Goal: Task Accomplishment & Management: Use online tool/utility

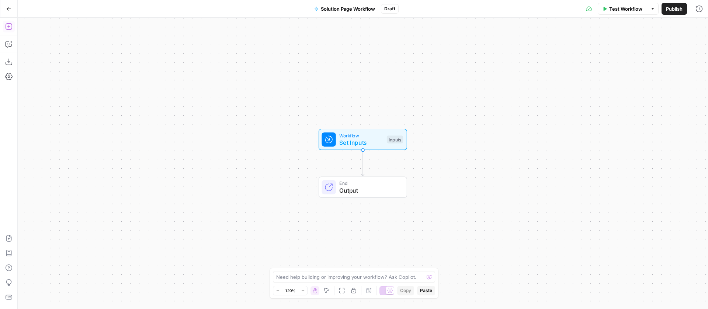
click at [8, 26] on icon "button" at bounding box center [8, 26] width 7 height 7
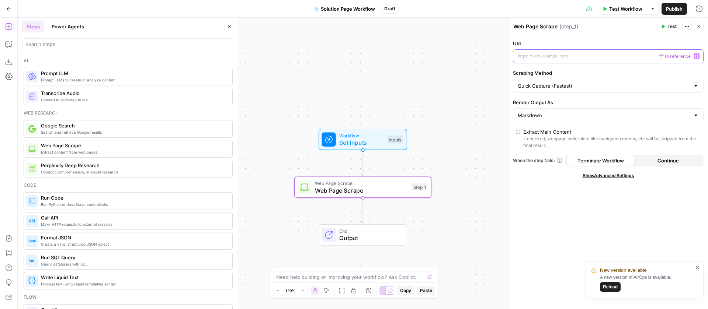
click at [560, 63] on div at bounding box center [602, 56] width 178 height 13
click at [696, 56] on icon "button" at bounding box center [696, 57] width 4 height 4
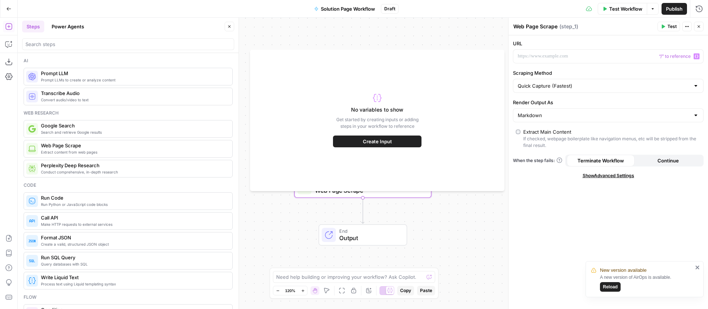
click at [401, 118] on p "Get started by creating inputs or adding steps in your workflow to reference" at bounding box center [377, 122] width 88 height 13
click at [421, 43] on div "Workflow Set Inputs Inputs Web Page Scrape Web Page Scrape Step 1 End Output" at bounding box center [363, 164] width 690 height 292
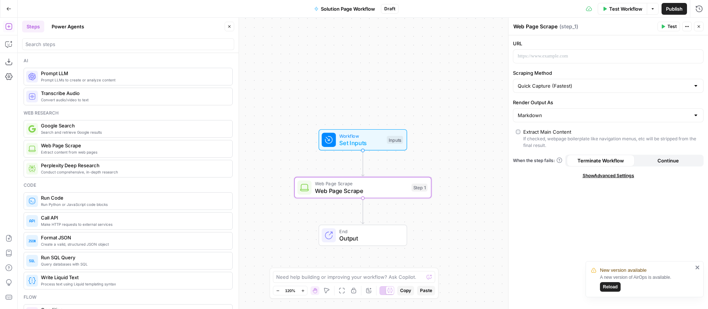
click at [700, 25] on icon "button" at bounding box center [698, 26] width 4 height 4
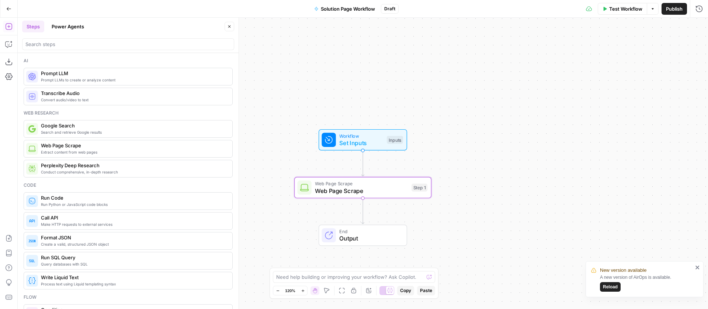
click at [374, 137] on span "Workflow" at bounding box center [361, 135] width 44 height 7
click at [611, 49] on button "Add Field" at bounding box center [601, 50] width 175 height 12
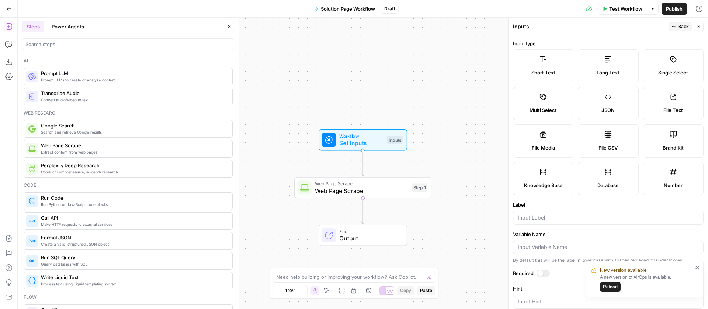
click at [571, 65] on label "Short Text" at bounding box center [543, 65] width 60 height 33
click at [698, 267] on icon "close" at bounding box center [697, 268] width 5 height 6
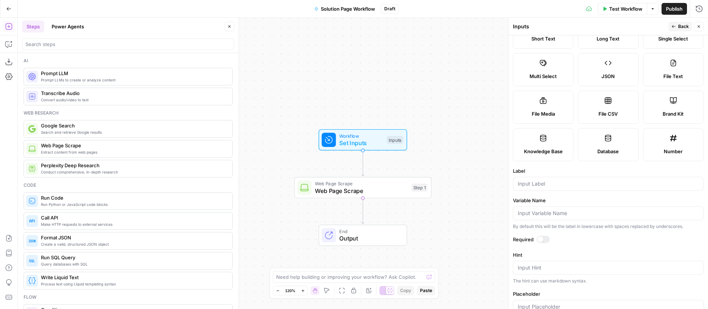
scroll to position [47, 0]
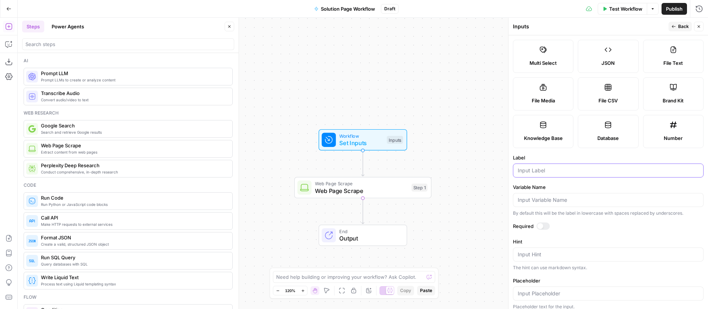
click at [546, 174] on input "Label" at bounding box center [607, 170] width 181 height 7
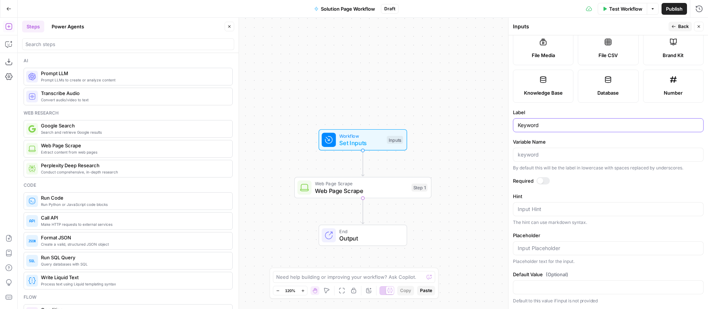
scroll to position [150, 0]
type input "Keyword"
click at [545, 185] on div at bounding box center [542, 180] width 13 height 7
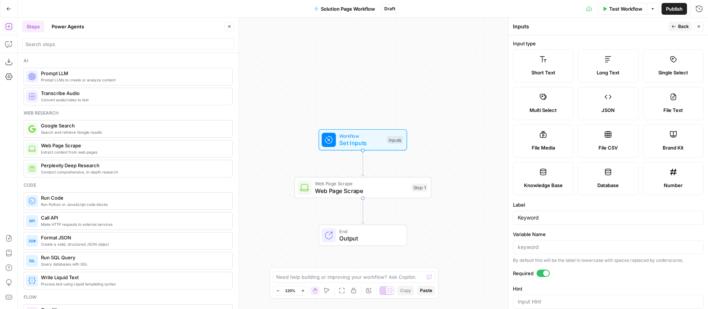
click at [677, 27] on button "Back" at bounding box center [679, 27] width 23 height 10
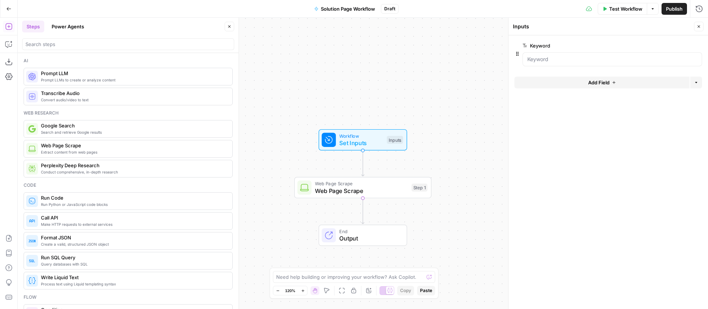
click at [595, 75] on form "Keyword edit field Delete group Add Field Options" at bounding box center [607, 172] width 199 height 274
click at [595, 80] on span "Add Field" at bounding box center [598, 82] width 21 height 7
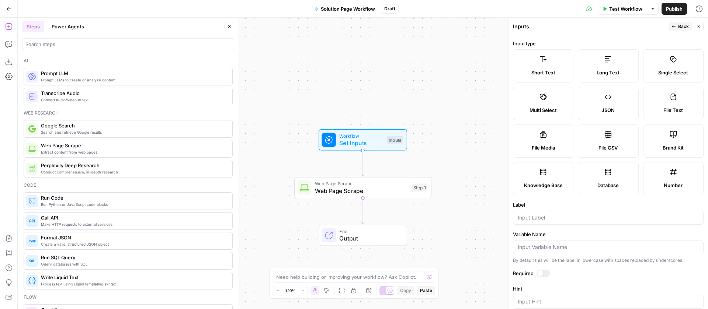
click at [563, 68] on label "Short Text" at bounding box center [543, 65] width 60 height 33
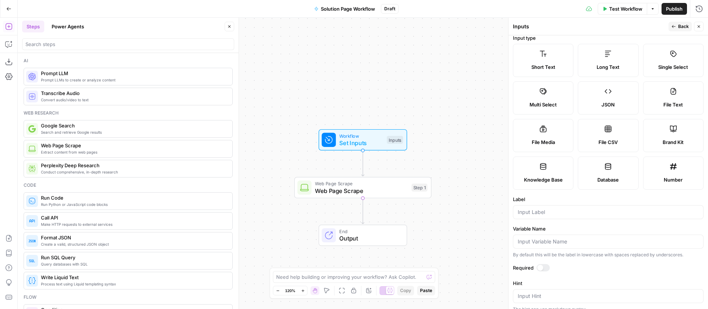
scroll to position [13, 0]
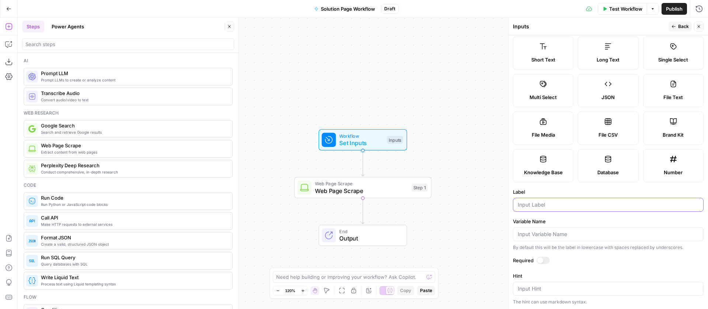
click at [544, 209] on input "Label" at bounding box center [607, 204] width 181 height 7
type input "Product Page Sample 1"
click at [675, 25] on icon "button" at bounding box center [673, 26] width 4 height 4
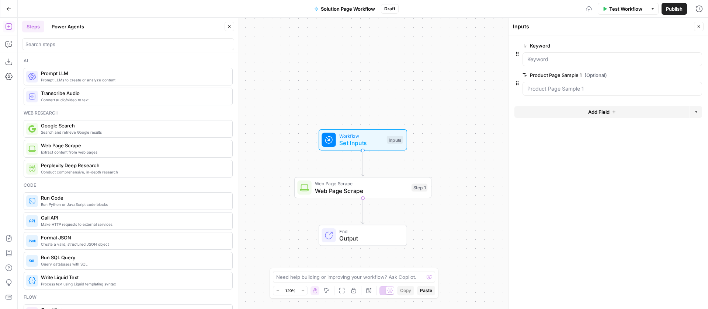
click at [582, 106] on button "Add Field" at bounding box center [601, 112] width 175 height 12
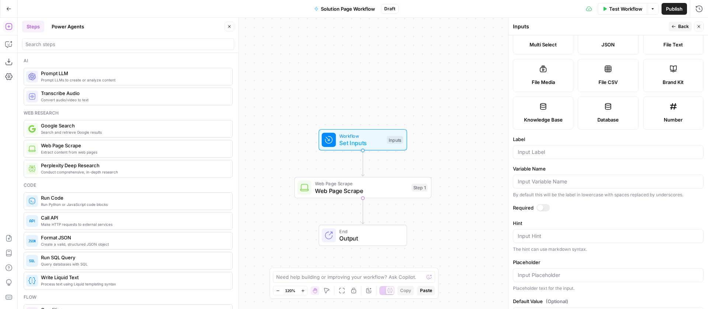
scroll to position [67, 0]
click at [554, 154] on input "Label" at bounding box center [607, 150] width 181 height 7
type input "Product Page Sample 2"
click at [679, 24] on span "Back" at bounding box center [683, 26] width 11 height 7
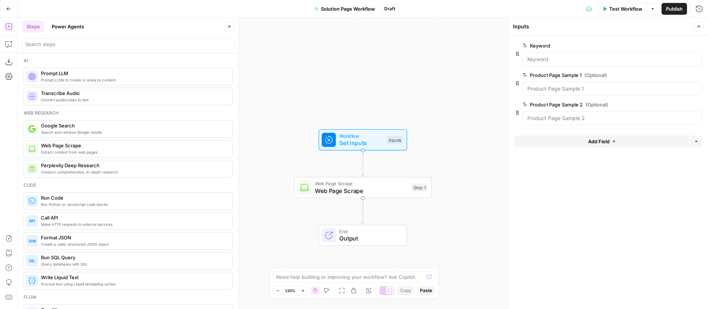
click at [669, 74] on span "edit field" at bounding box center [674, 75] width 16 height 6
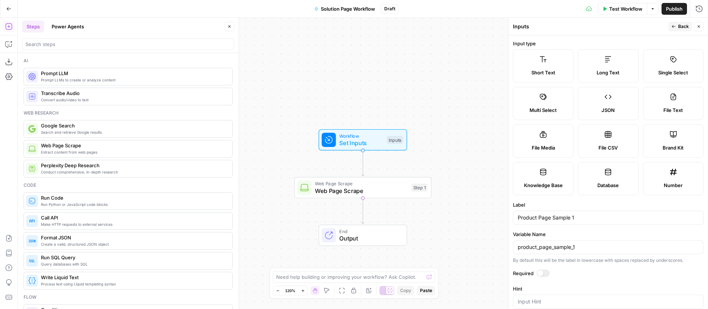
scroll to position [144, 0]
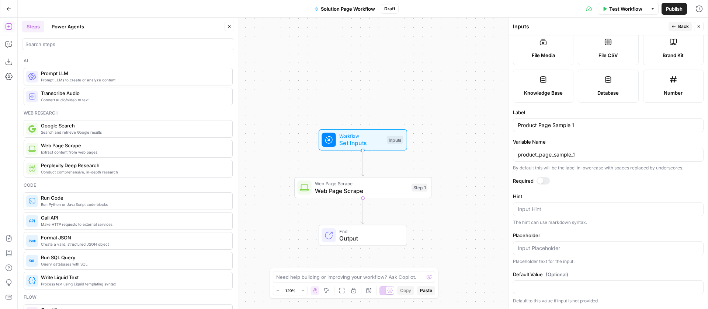
click at [544, 185] on div at bounding box center [542, 180] width 13 height 7
click at [700, 27] on span "Close" at bounding box center [700, 27] width 0 height 0
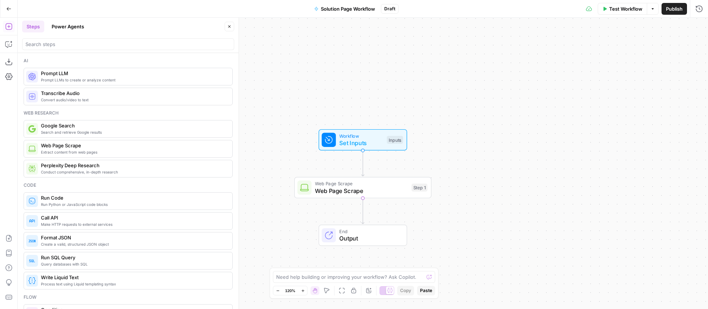
click at [330, 142] on icon at bounding box center [328, 139] width 7 height 7
click at [582, 137] on button "Add Field" at bounding box center [601, 142] width 175 height 12
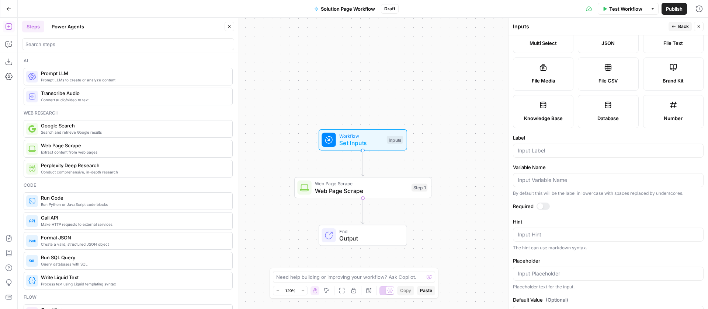
scroll to position [69, 0]
click at [550, 156] on div "Label" at bounding box center [608, 145] width 191 height 24
click at [549, 153] on input "Label" at bounding box center [607, 149] width 181 height 7
type input "Product Page Sample 3"
drag, startPoint x: 653, startPoint y: 27, endPoint x: 670, endPoint y: 26, distance: 17.0
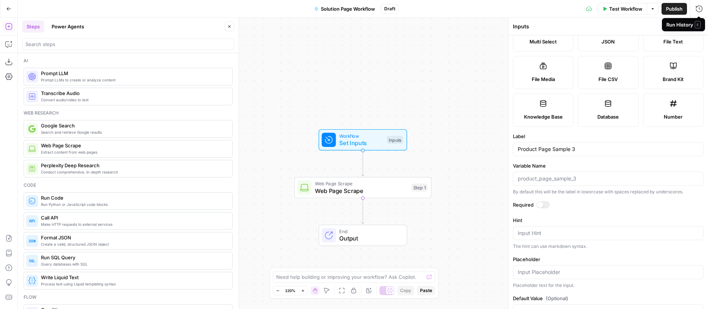
click at [654, 27] on div "Inputs" at bounding box center [589, 26] width 153 height 7
click at [682, 26] on span "Back" at bounding box center [683, 26] width 11 height 7
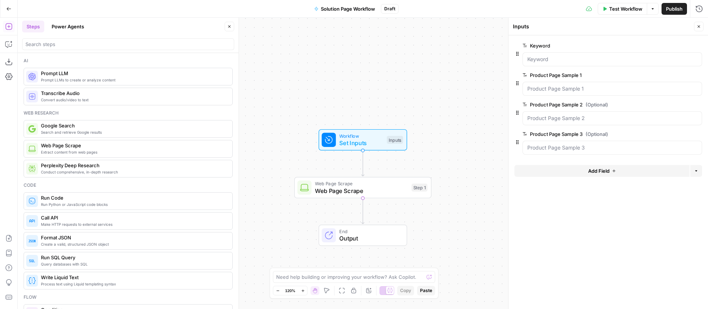
click at [591, 172] on span "Add Field" at bounding box center [598, 170] width 21 height 7
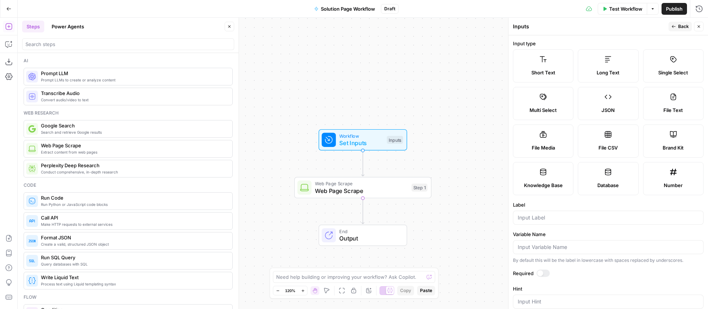
click at [573, 195] on label "Knowledge Base" at bounding box center [543, 178] width 60 height 33
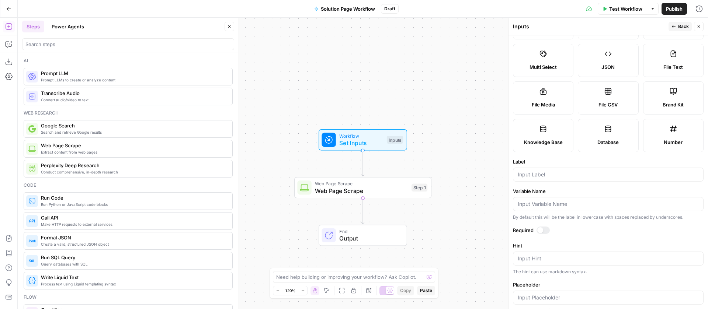
scroll to position [50, 0]
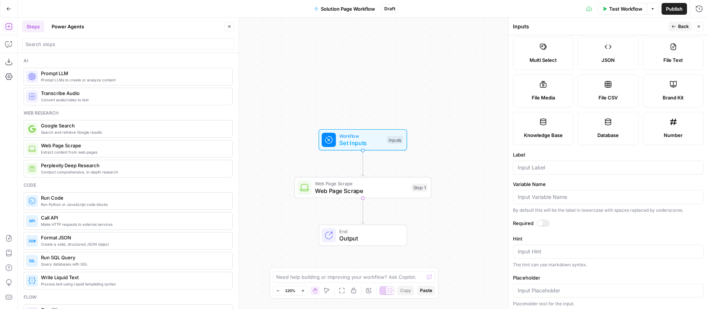
click at [552, 175] on div at bounding box center [608, 168] width 191 height 14
type input "Product Marketing Wiki"
click at [564, 28] on div "Inputs" at bounding box center [589, 26] width 153 height 7
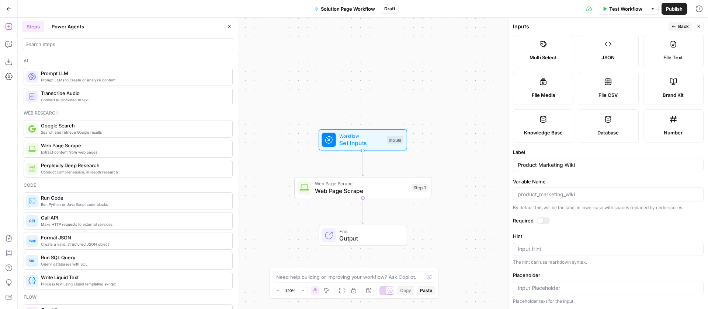
scroll to position [72, 0]
click at [541, 224] on div at bounding box center [540, 221] width 6 height 6
click at [684, 24] on span "Back" at bounding box center [683, 26] width 11 height 7
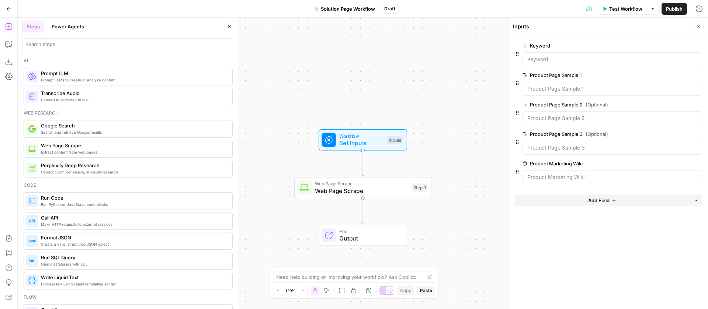
click at [593, 204] on button "Add Field" at bounding box center [601, 201] width 175 height 12
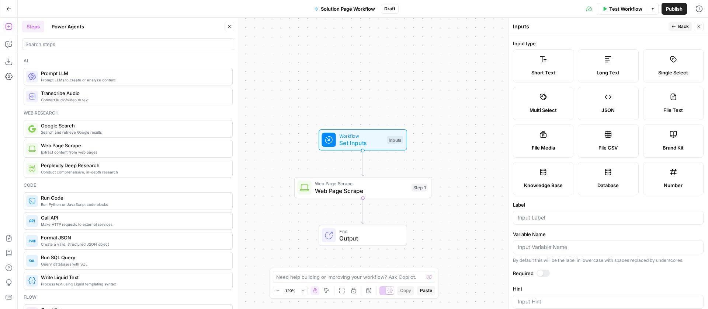
click at [643, 158] on label "Brand Kit" at bounding box center [673, 141] width 60 height 33
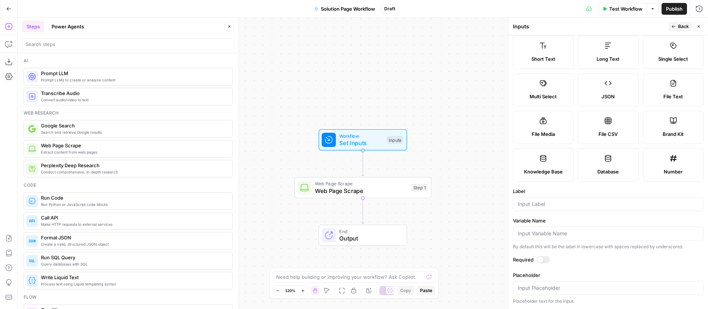
scroll to position [62, 0]
click at [552, 208] on input "Label" at bounding box center [607, 204] width 181 height 7
type input "Brand Kit"
click at [543, 264] on div at bounding box center [542, 259] width 13 height 7
click at [687, 22] on div "Run History E" at bounding box center [683, 24] width 34 height 7
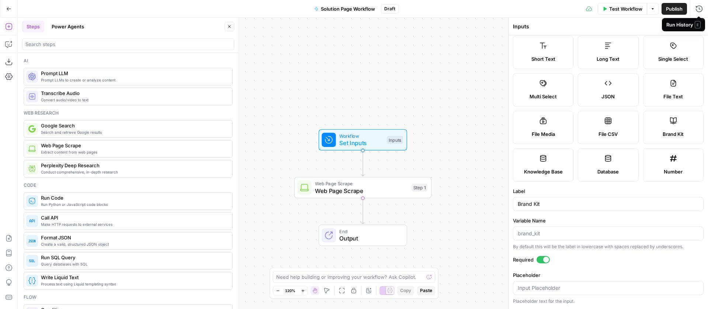
click at [651, 24] on div "Inputs" at bounding box center [589, 26] width 153 height 7
click at [672, 28] on icon "button" at bounding box center [673, 26] width 4 height 4
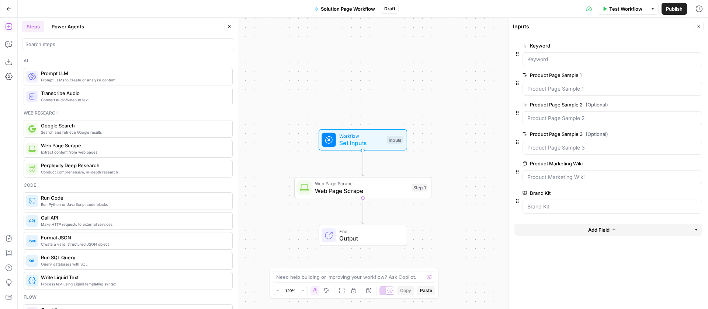
click at [613, 227] on button "Add Field" at bounding box center [601, 230] width 175 height 12
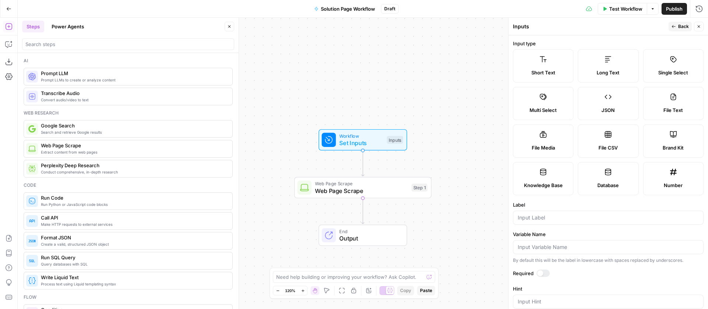
click at [638, 78] on label "Long Text" at bounding box center [608, 65] width 60 height 33
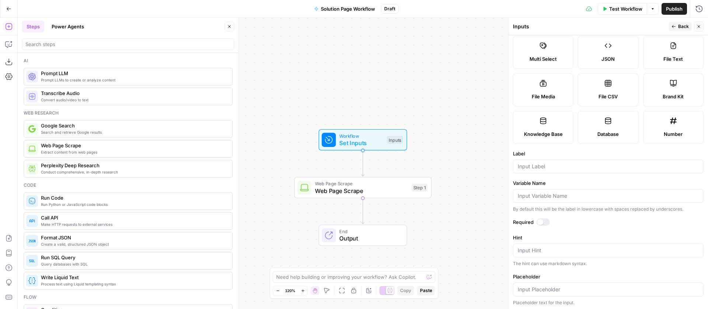
scroll to position [56, 0]
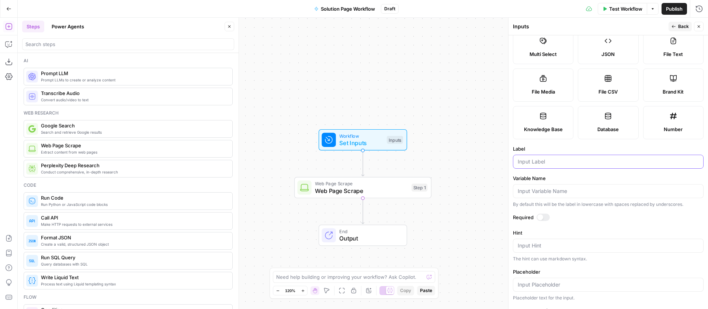
click at [538, 165] on input "Label" at bounding box center [607, 161] width 181 height 7
type input "Product Collateral"
click at [675, 24] on icon "button" at bounding box center [673, 26] width 4 height 4
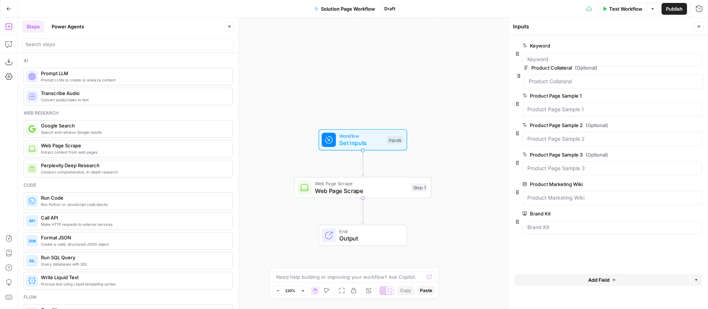
drag, startPoint x: 515, startPoint y: 232, endPoint x: 517, endPoint y: 75, distance: 157.0
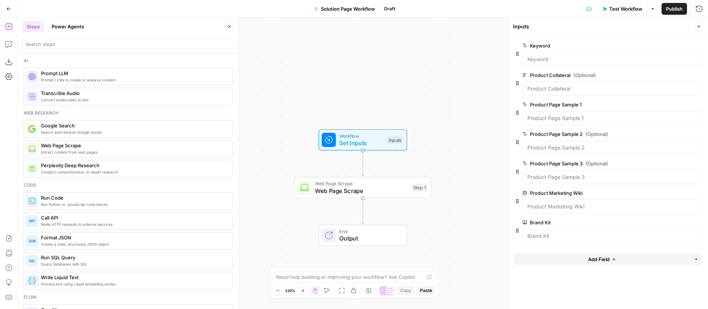
click at [230, 22] on button "Close" at bounding box center [229, 27] width 10 height 10
